Goal: Book appointment/travel/reservation

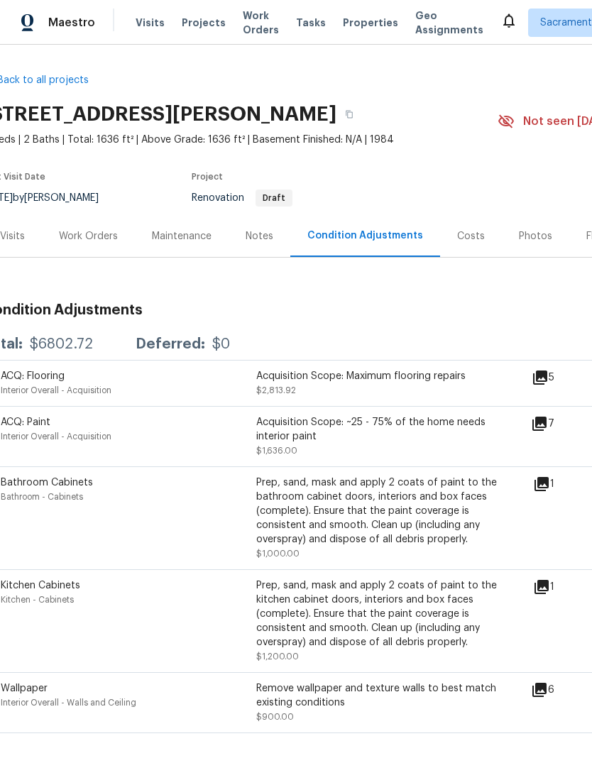
click at [149, 16] on span "Visits" at bounding box center [150, 23] width 29 height 14
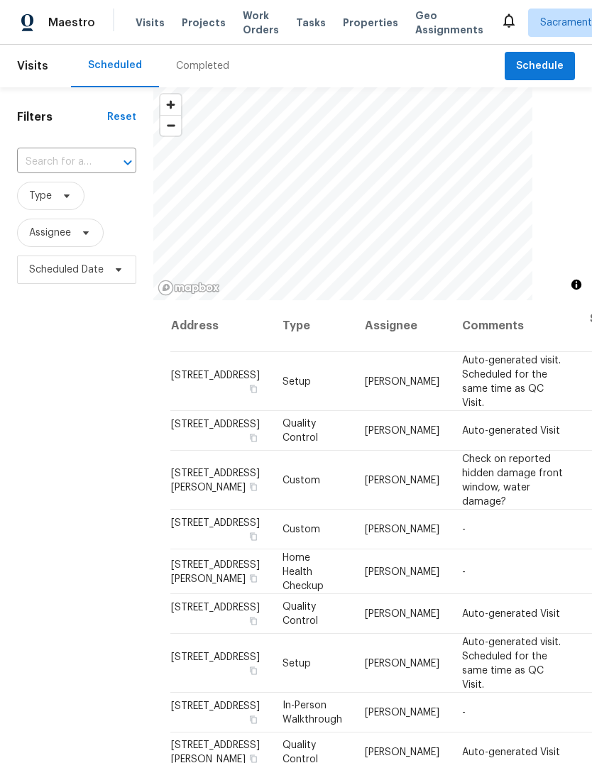
click at [119, 160] on icon "Open" at bounding box center [127, 162] width 17 height 17
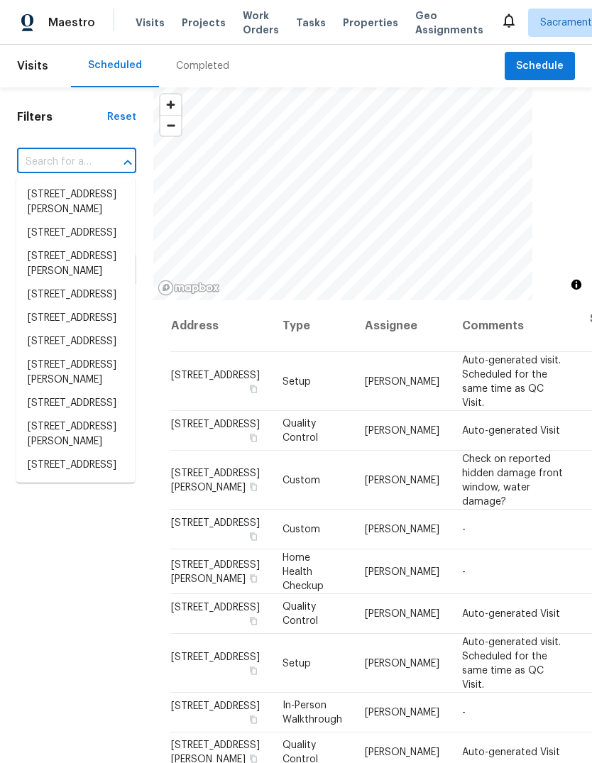
click at [98, 154] on div "​" at bounding box center [76, 162] width 119 height 22
click at [94, 160] on input "text" at bounding box center [57, 162] width 80 height 22
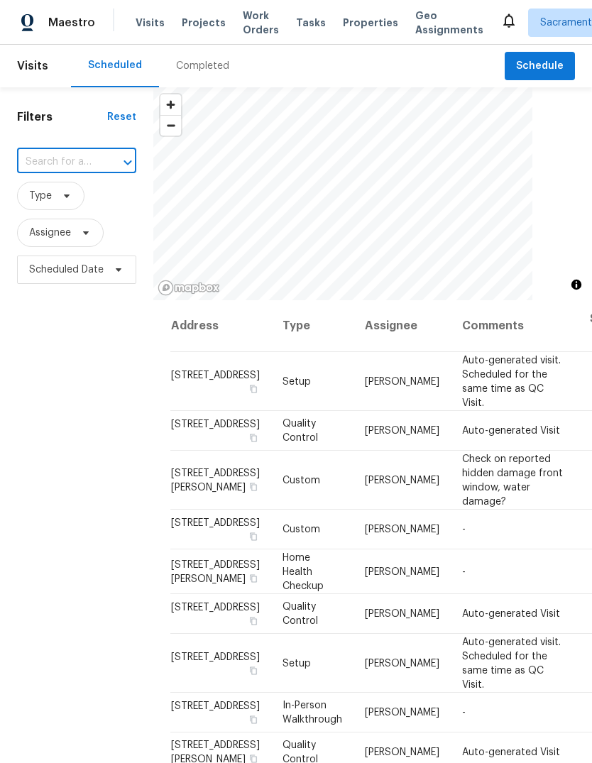
paste input "[STREET_ADDRESS]"
type input "[STREET_ADDRESS]"
click at [41, 207] on li "[STREET_ADDRESS]" at bounding box center [75, 194] width 119 height 23
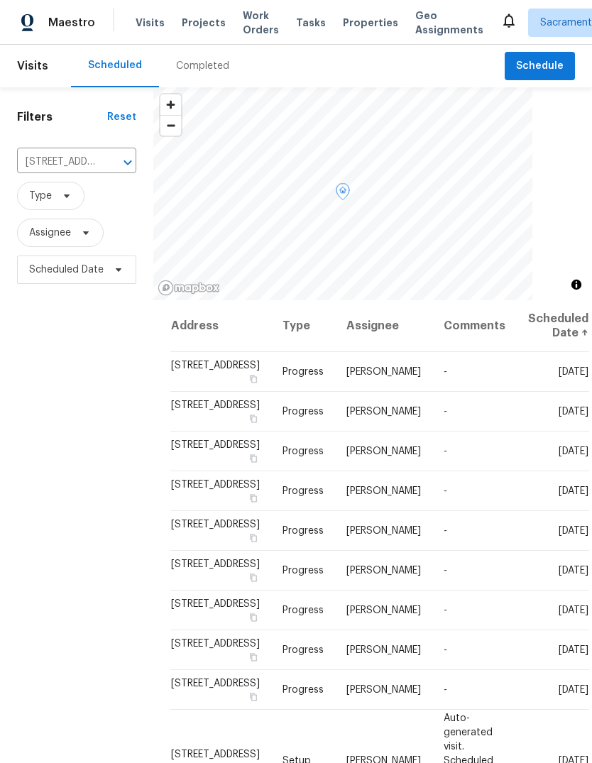
click at [0, 0] on icon at bounding box center [0, 0] width 0 height 0
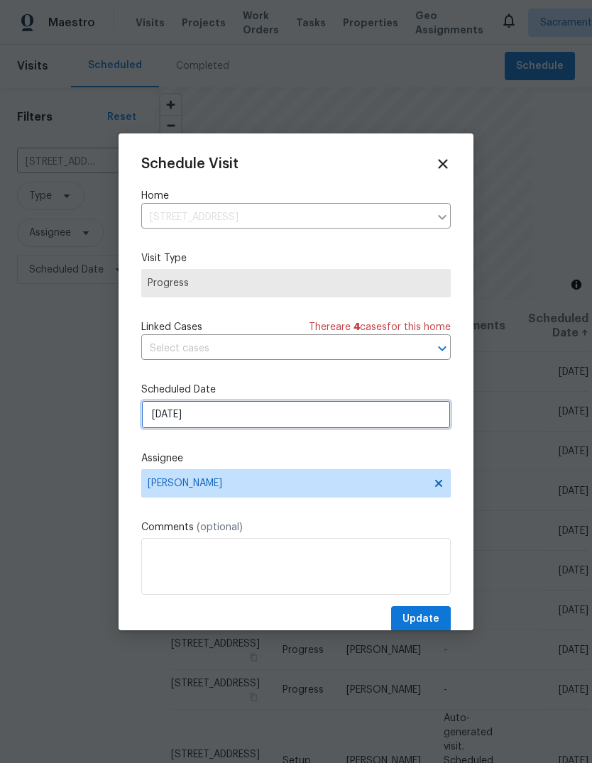
click at [351, 420] on input "[DATE]" at bounding box center [296, 414] width 310 height 28
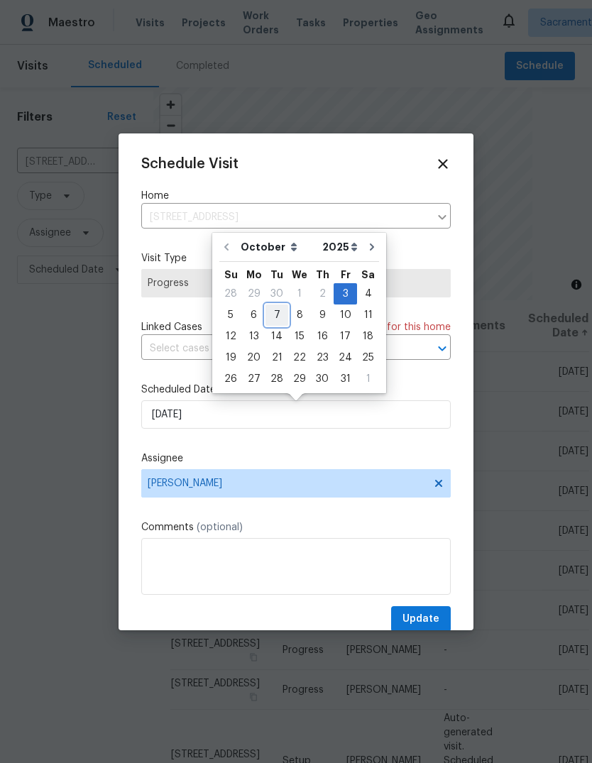
click at [281, 319] on div "7" at bounding box center [277, 315] width 23 height 20
type input "[DATE]"
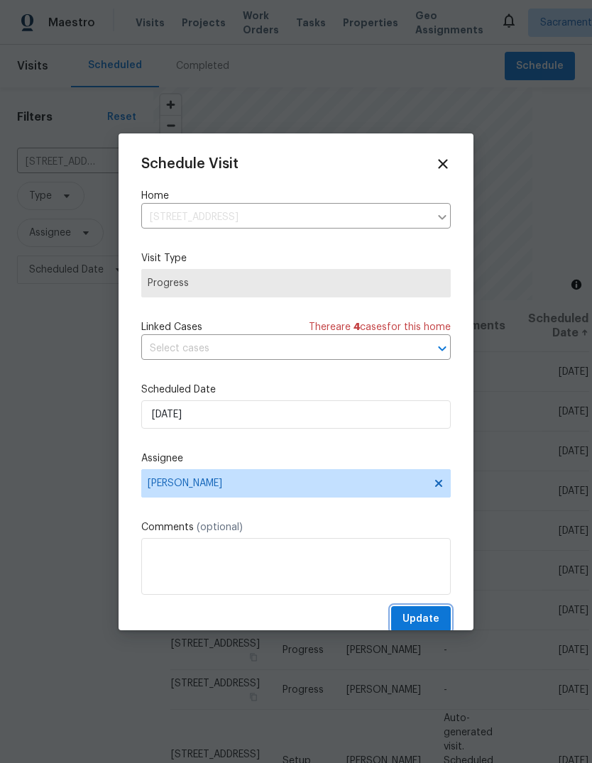
click at [431, 620] on span "Update" at bounding box center [421, 620] width 37 height 18
